Goal: Information Seeking & Learning: Check status

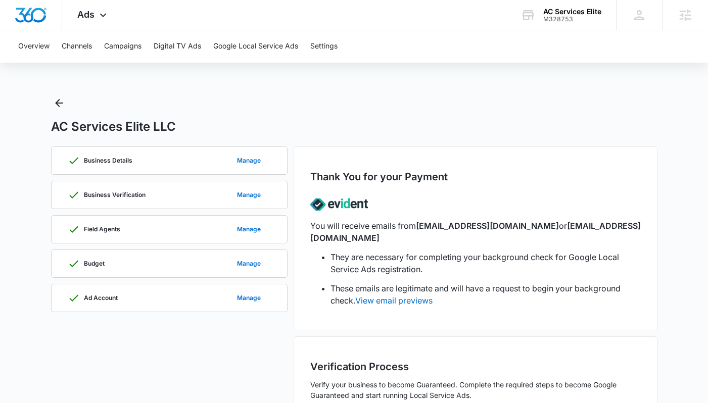
scroll to position [105, 0]
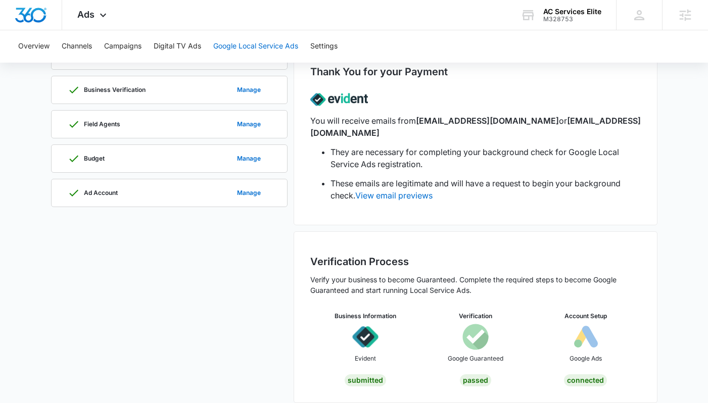
click at [246, 45] on button "Google Local Service Ads" at bounding box center [255, 46] width 85 height 32
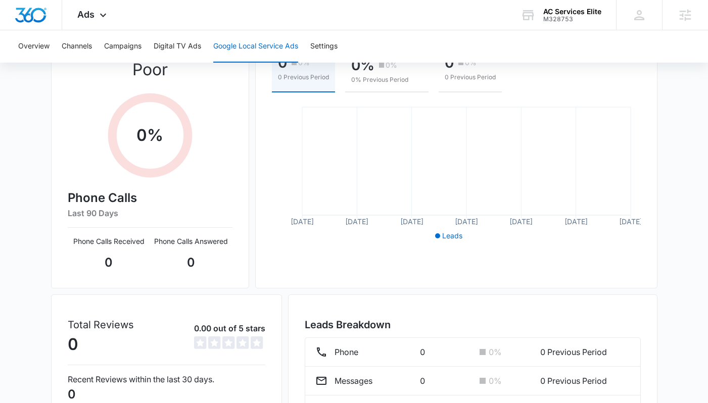
scroll to position [218, 0]
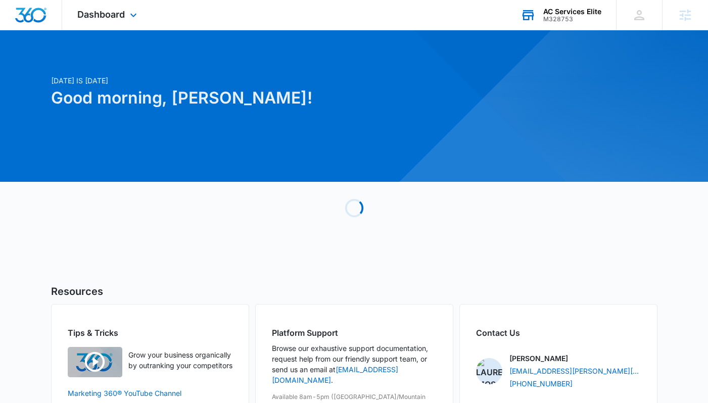
click at [571, 23] on div "AC Services Elite M328753 Your Accounts View All" at bounding box center [560, 15] width 111 height 30
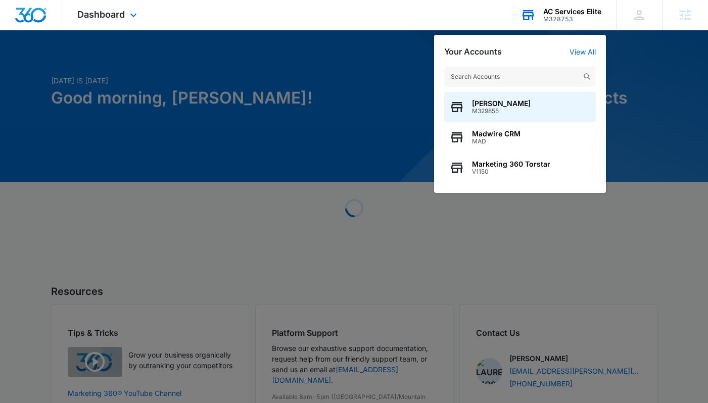
click at [517, 85] on input "text" at bounding box center [520, 77] width 152 height 20
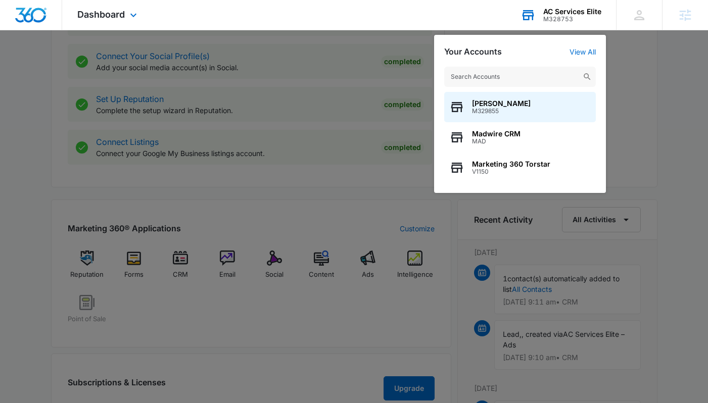
scroll to position [599, 0]
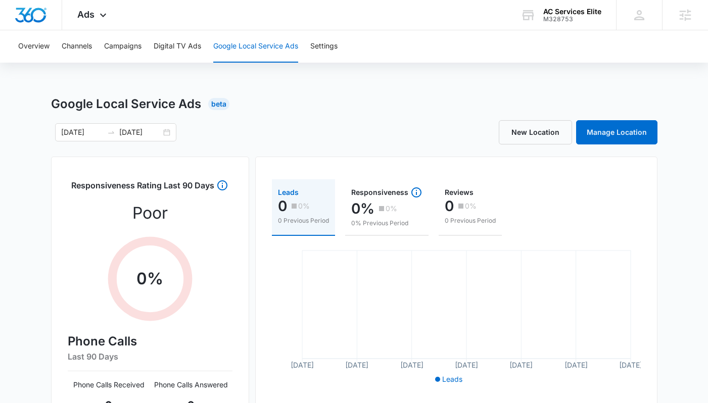
scroll to position [218, 0]
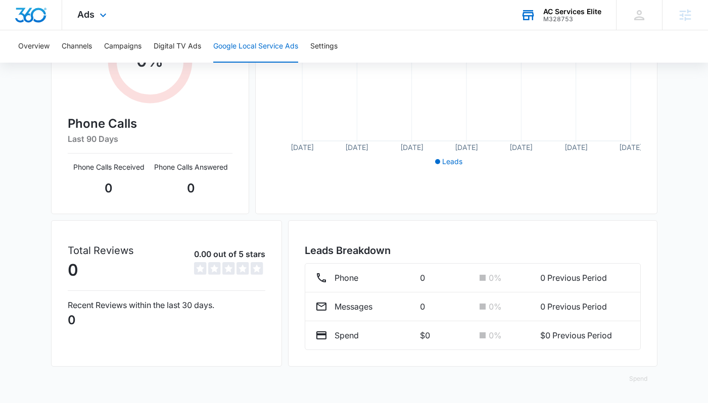
click at [563, 28] on div "AC Services Elite M328753 Your Accounts View All" at bounding box center [560, 15] width 111 height 30
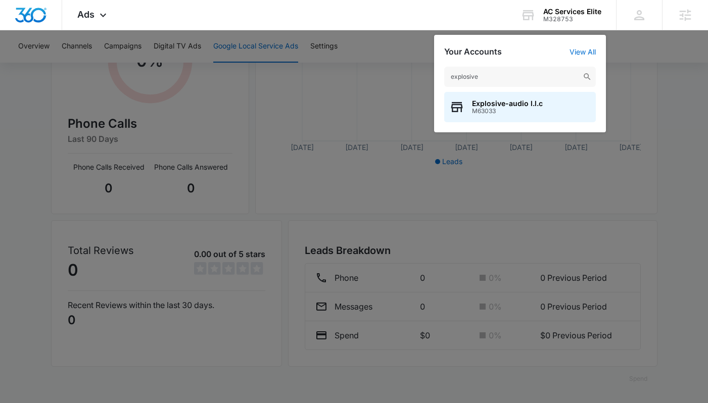
type input "explosive"
click at [498, 115] on div "Explosive-audio l.l.c M63033" at bounding box center [520, 107] width 152 height 30
click at [490, 109] on span "M63033" at bounding box center [507, 111] width 71 height 7
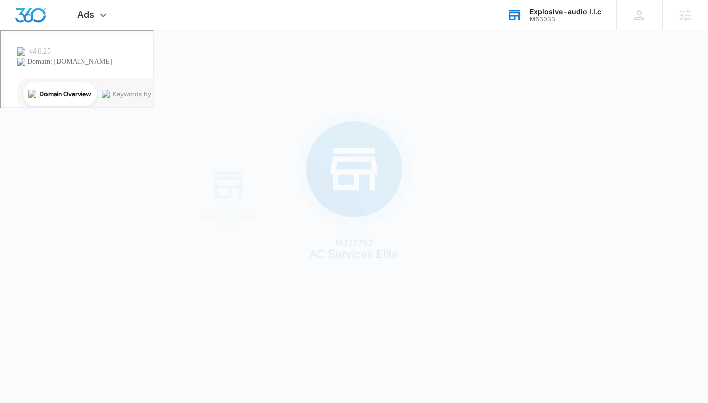
scroll to position [0, 0]
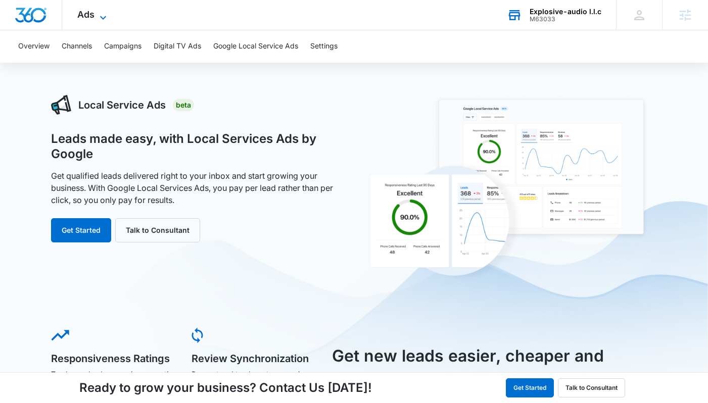
click at [92, 17] on span "Ads" at bounding box center [85, 14] width 17 height 11
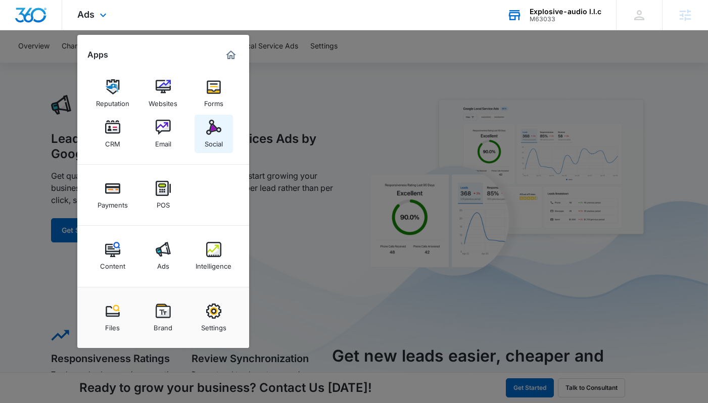
click at [230, 136] on link "Social" at bounding box center [213, 134] width 38 height 38
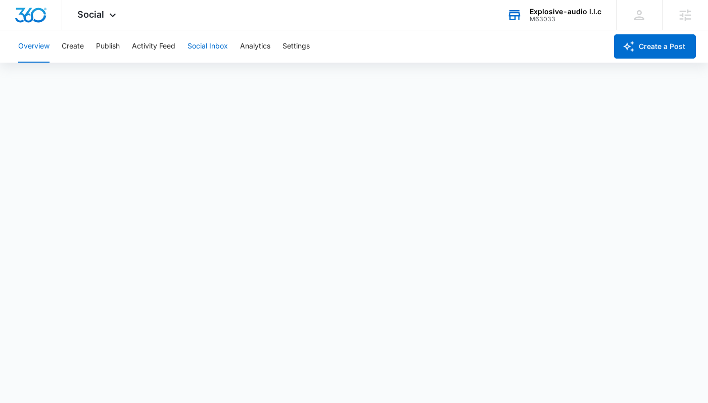
click at [204, 48] on button "Social Inbox" at bounding box center [207, 46] width 40 height 32
click at [124, 53] on div "Overview Create Publish Activity Feed Social Inbox Analytics Settings" at bounding box center [309, 46] width 594 height 32
click at [97, 53] on button "Publish" at bounding box center [108, 46] width 24 height 32
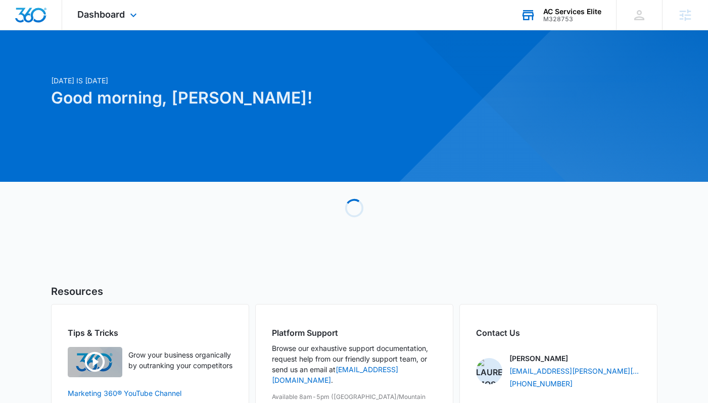
click at [544, 14] on div "AC Services Elite" at bounding box center [572, 12] width 58 height 8
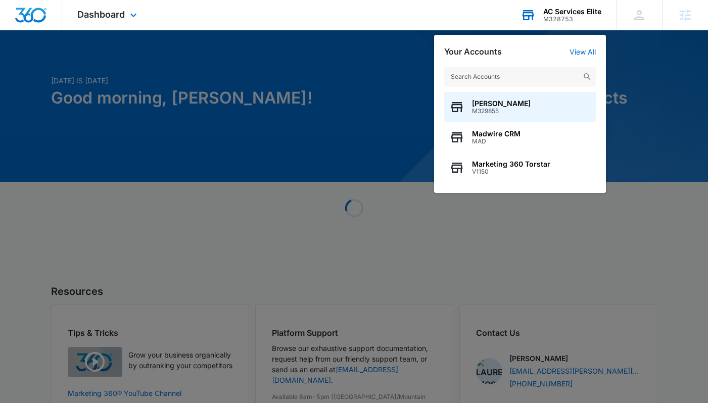
click at [523, 79] on input "text" at bounding box center [520, 77] width 152 height 20
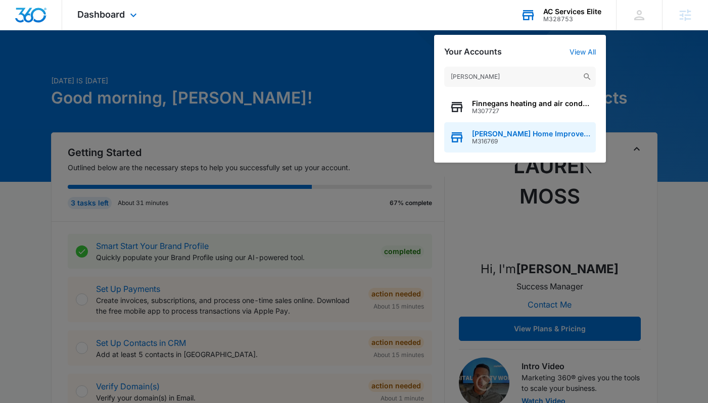
type input "[PERSON_NAME]"
click at [537, 137] on span "[PERSON_NAME] Home Improvement" at bounding box center [531, 134] width 119 height 8
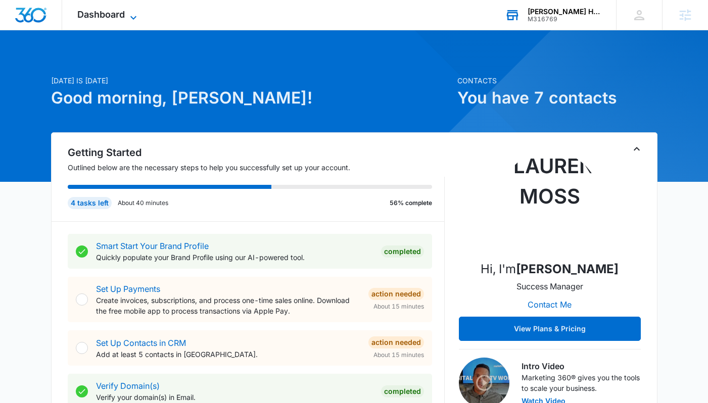
click at [128, 19] on icon at bounding box center [133, 18] width 12 height 12
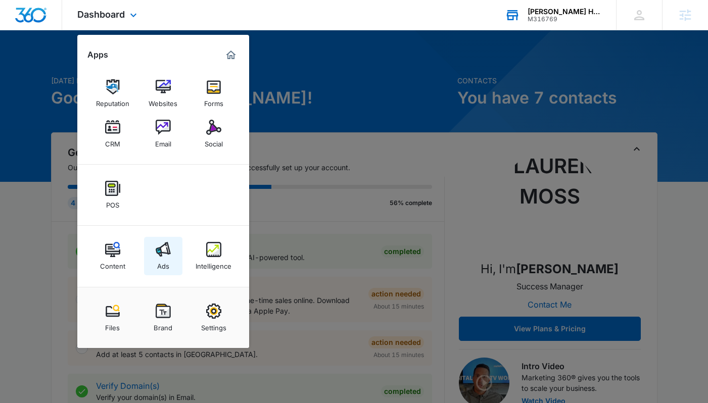
click at [160, 258] on div "Ads" at bounding box center [163, 263] width 12 height 13
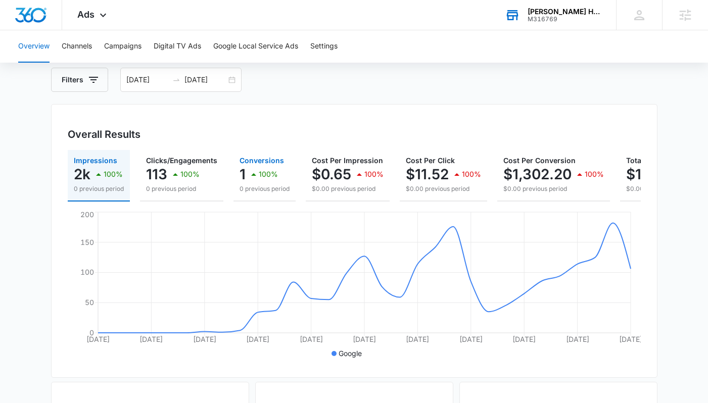
scroll to position [79, 0]
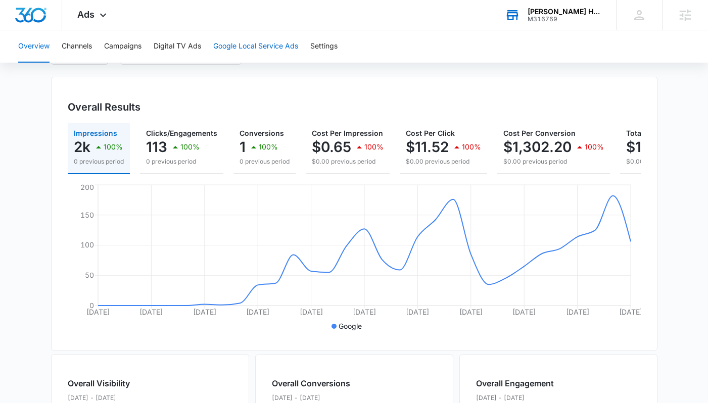
click at [249, 59] on button "Google Local Service Ads" at bounding box center [255, 46] width 85 height 32
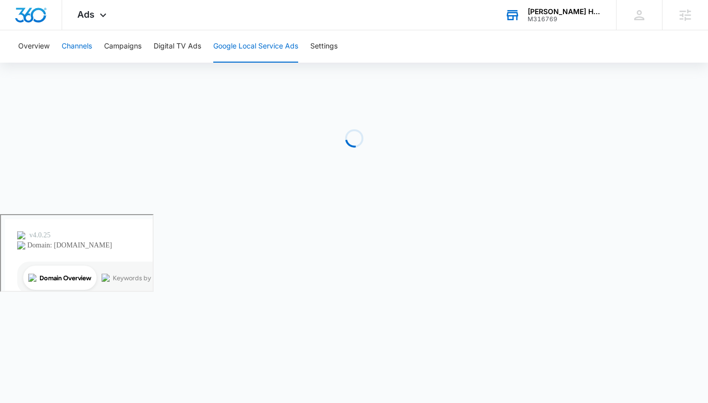
click at [63, 56] on button "Channels" at bounding box center [77, 46] width 30 height 32
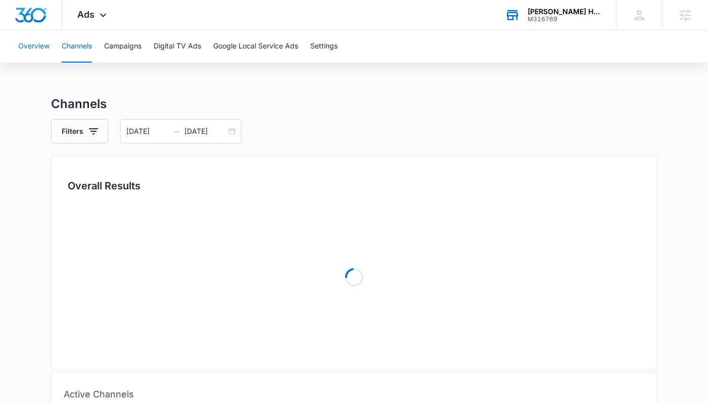
click at [47, 54] on button "Overview" at bounding box center [33, 46] width 31 height 32
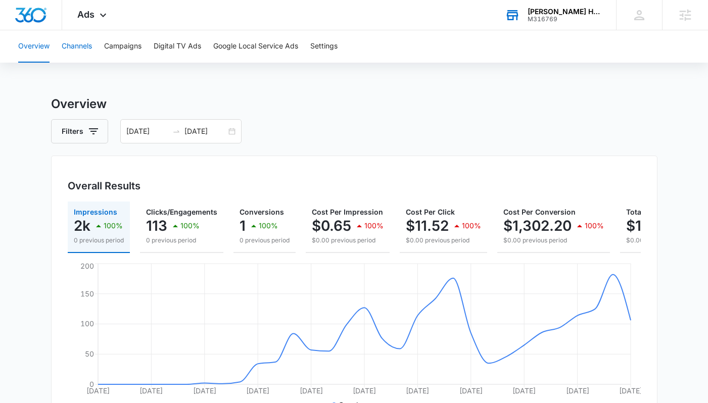
click at [90, 47] on button "Channels" at bounding box center [77, 46] width 30 height 32
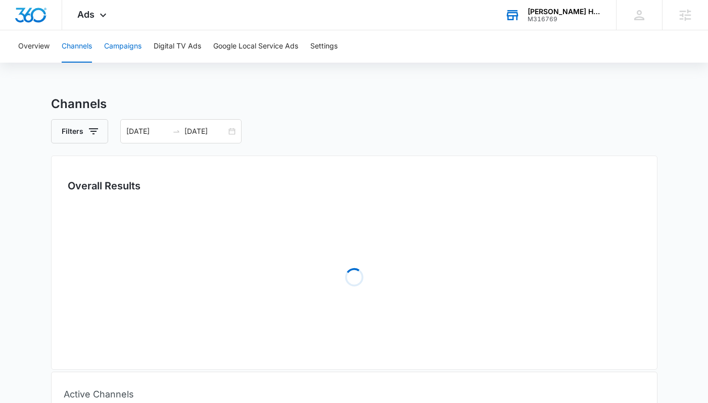
click at [116, 51] on button "Campaigns" at bounding box center [122, 46] width 37 height 32
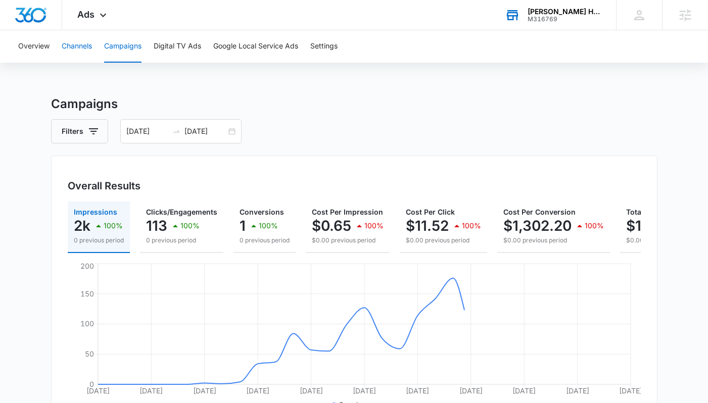
click at [81, 40] on button "Channels" at bounding box center [77, 46] width 30 height 32
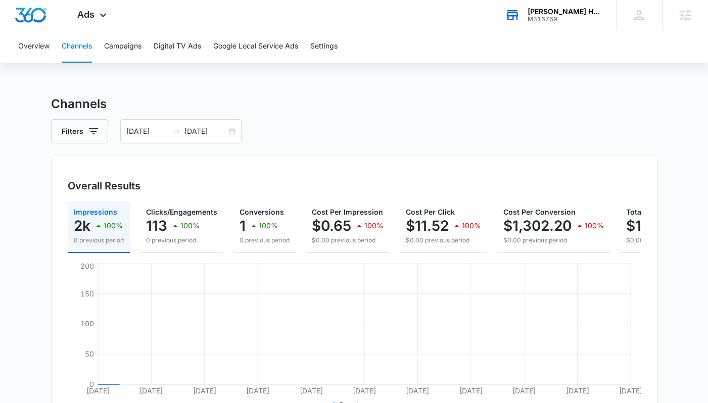
scroll to position [237, 0]
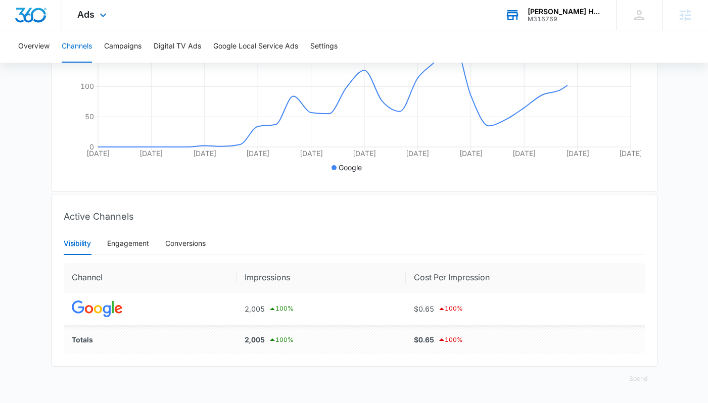
click at [88, 14] on span "Ads" at bounding box center [85, 14] width 17 height 11
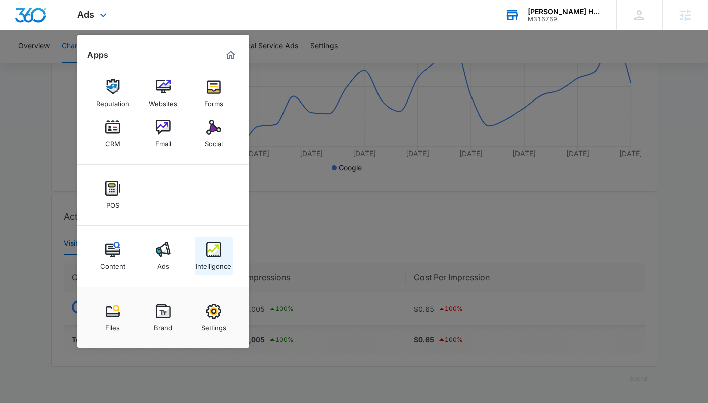
click at [209, 269] on div "Intelligence" at bounding box center [213, 263] width 36 height 13
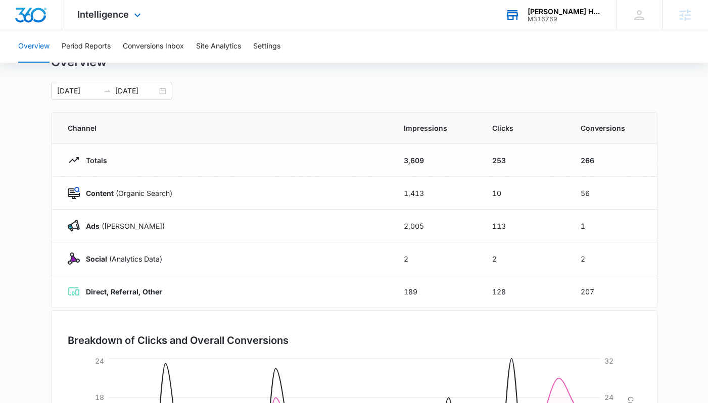
scroll to position [222, 0]
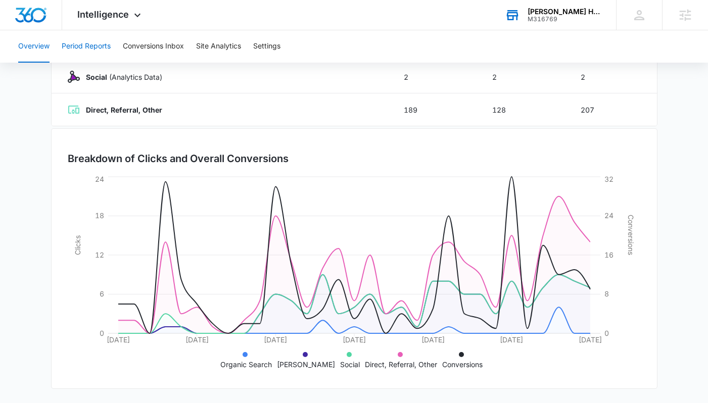
click at [96, 43] on button "Period Reports" at bounding box center [86, 46] width 49 height 32
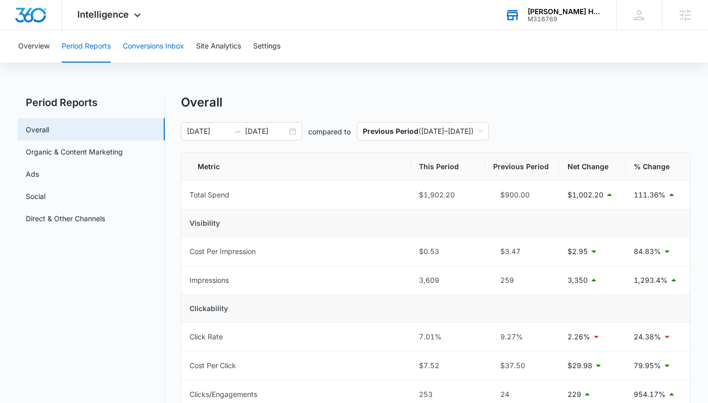
click at [140, 47] on button "Conversions Inbox" at bounding box center [153, 46] width 61 height 32
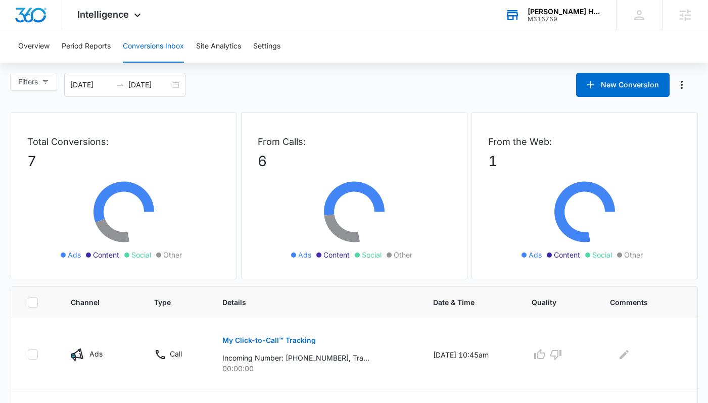
scroll to position [236, 0]
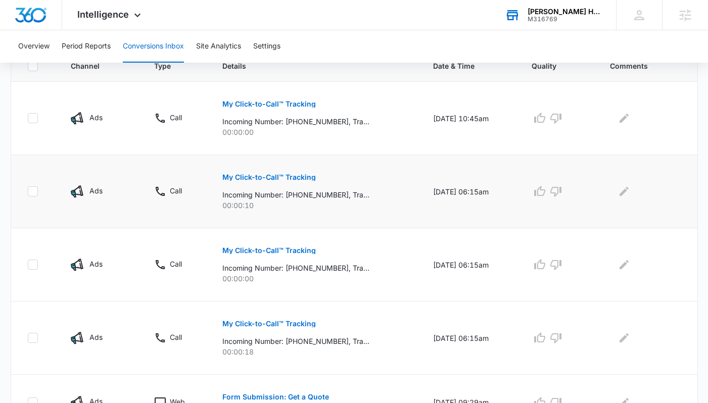
click at [271, 213] on td "My Click-to-Call™ Tracking Incoming Number: [PHONE_NUMBER], Tracking Number: [P…" at bounding box center [315, 191] width 211 height 73
click at [249, 189] on button "My Click-to-Call™ Tracking" at bounding box center [268, 177] width 93 height 24
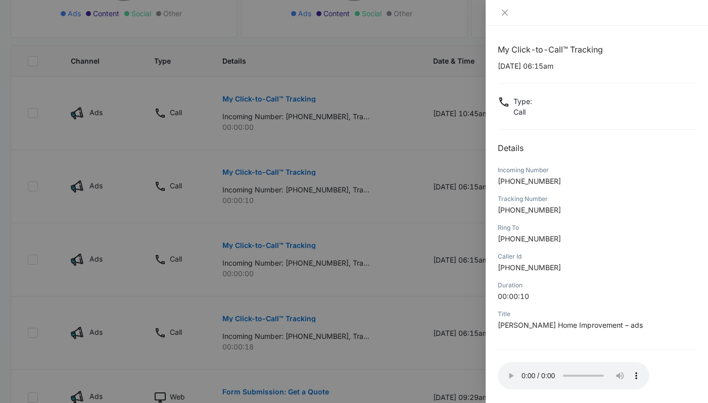
scroll to position [0, 0]
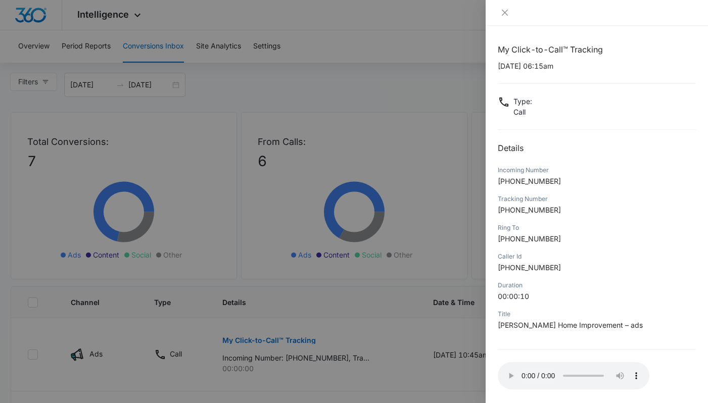
click at [415, 363] on div at bounding box center [354, 201] width 708 height 403
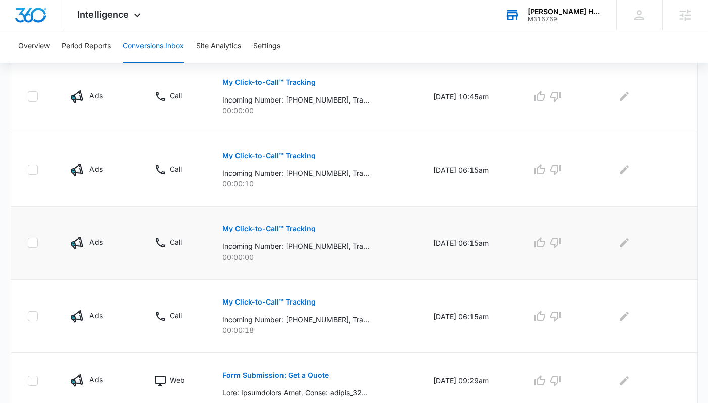
scroll to position [261, 0]
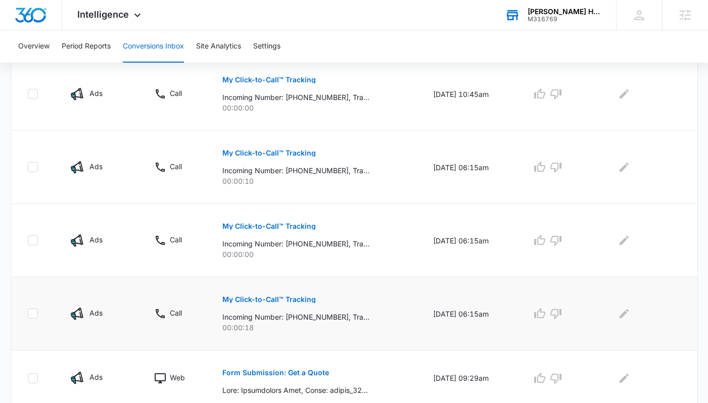
click at [361, 328] on p "00:00:18" at bounding box center [315, 327] width 186 height 11
click at [301, 298] on p "My Click-to-Call™ Tracking" at bounding box center [268, 299] width 93 height 7
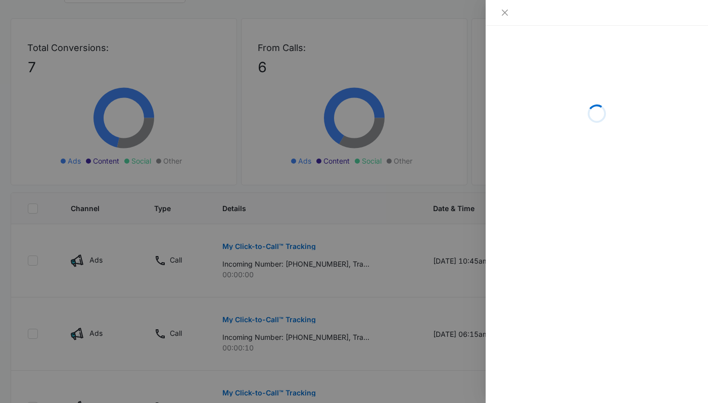
scroll to position [93, 0]
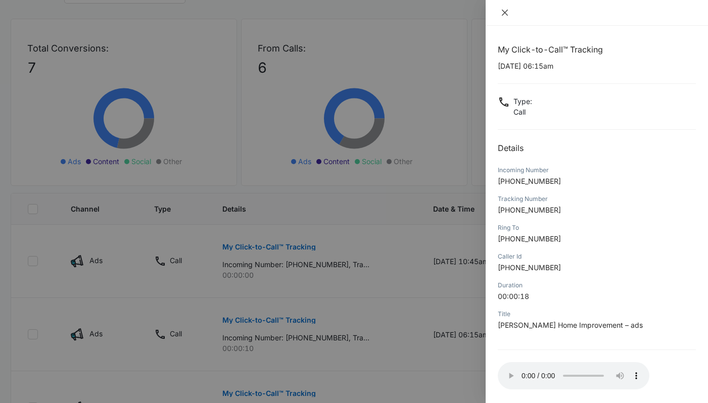
click at [507, 11] on icon "close" at bounding box center [504, 13] width 8 height 8
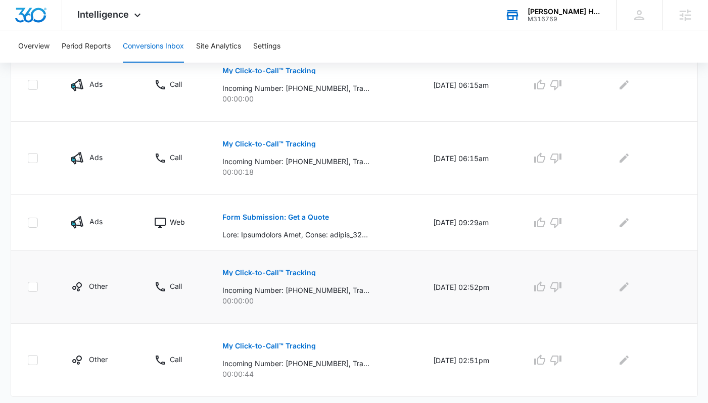
scroll to position [433, 0]
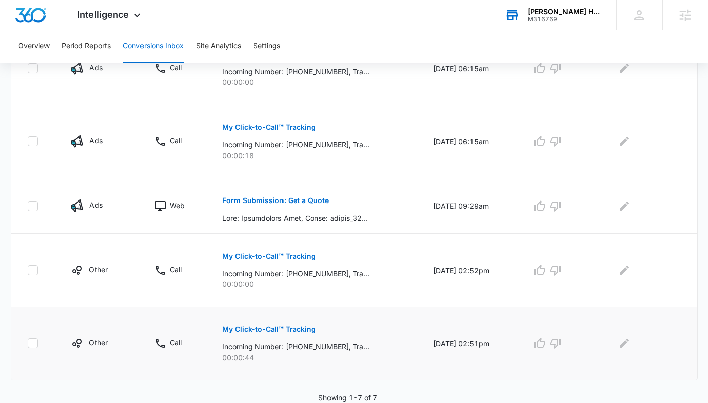
click at [266, 331] on p "My Click-to-Call™ Tracking" at bounding box center [268, 329] width 93 height 7
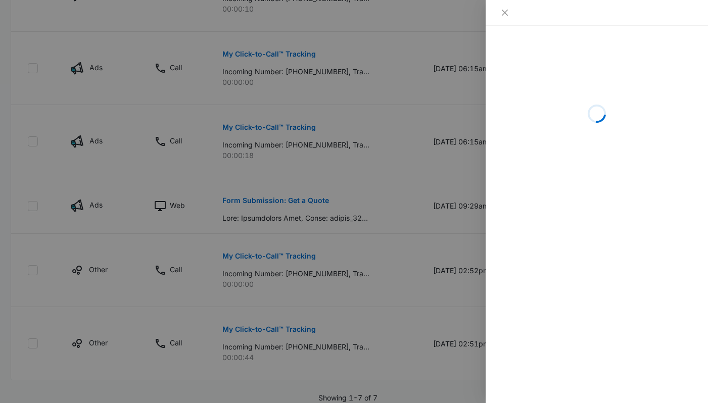
scroll to position [463, 0]
